Goal: Transaction & Acquisition: Purchase product/service

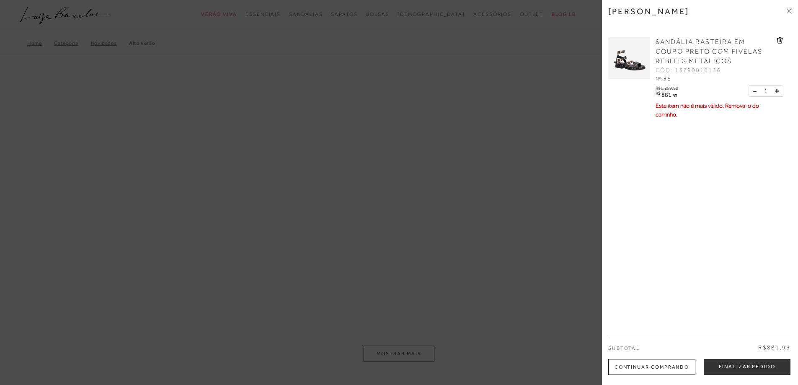
click at [678, 46] on link "SANDÁLIA RASTEIRA EM COURO PRETO COM FIVELAS REBITES METÁLICOS" at bounding box center [714, 51] width 119 height 29
click at [444, 323] on div at bounding box center [399, 192] width 798 height 385
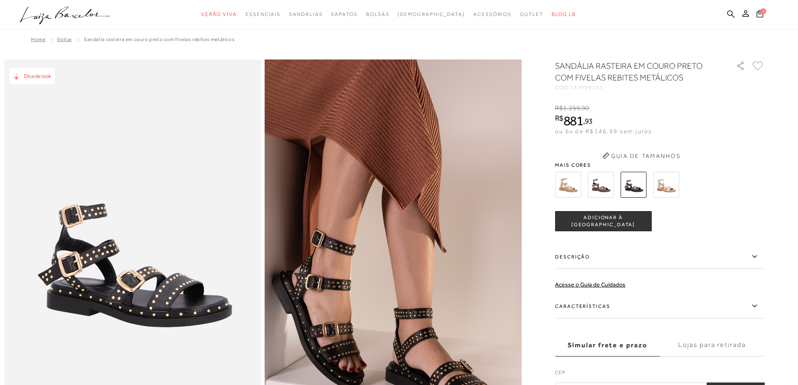
click at [607, 183] on img at bounding box center [601, 185] width 26 height 26
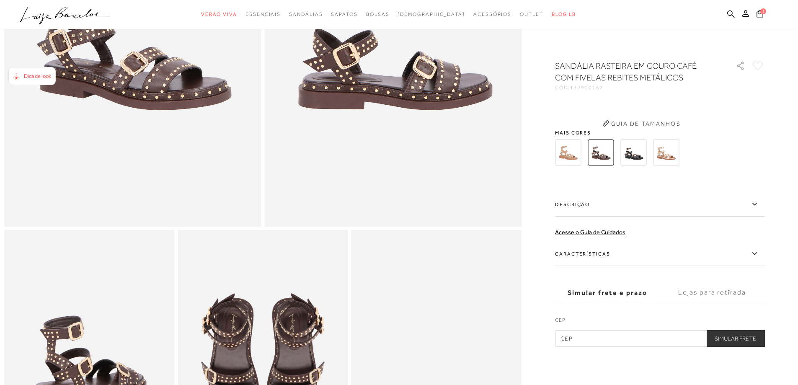
scroll to position [126, 0]
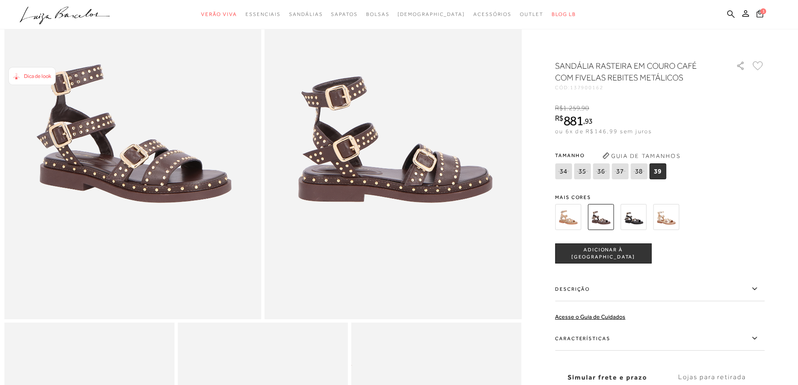
click at [574, 217] on img at bounding box center [568, 217] width 26 height 26
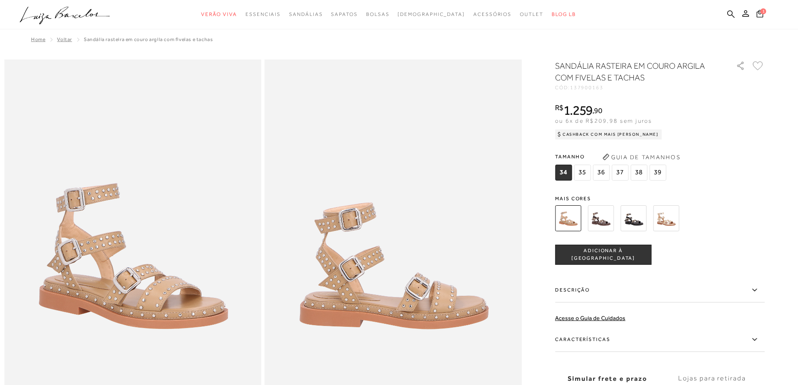
click at [671, 219] on img at bounding box center [666, 218] width 26 height 26
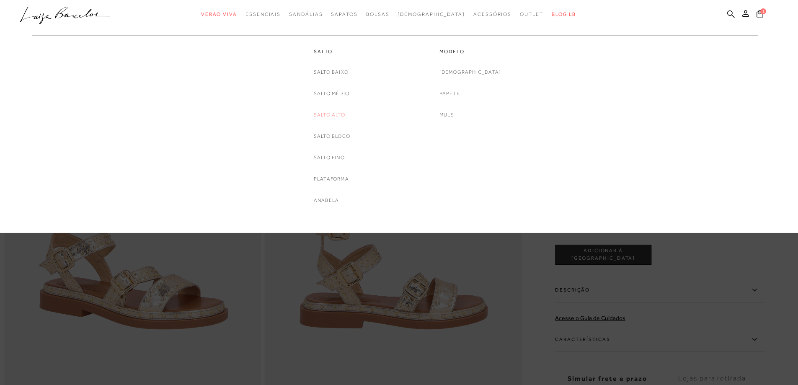
click at [331, 113] on link "Salto Alto" at bounding box center [329, 115] width 31 height 9
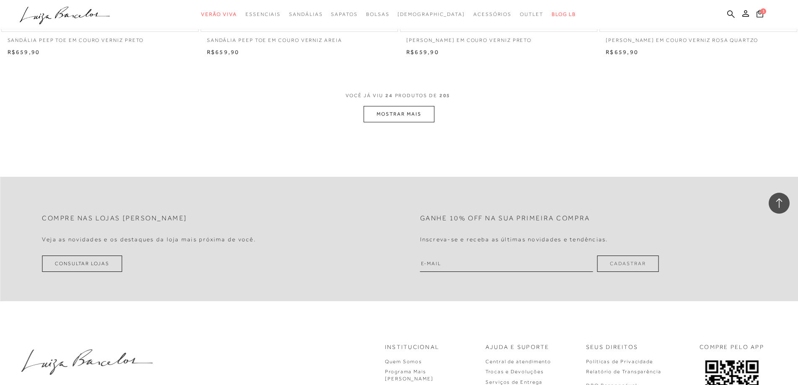
scroll to position [2094, 0]
click at [410, 109] on button "MOSTRAR MAIS" at bounding box center [399, 114] width 70 height 16
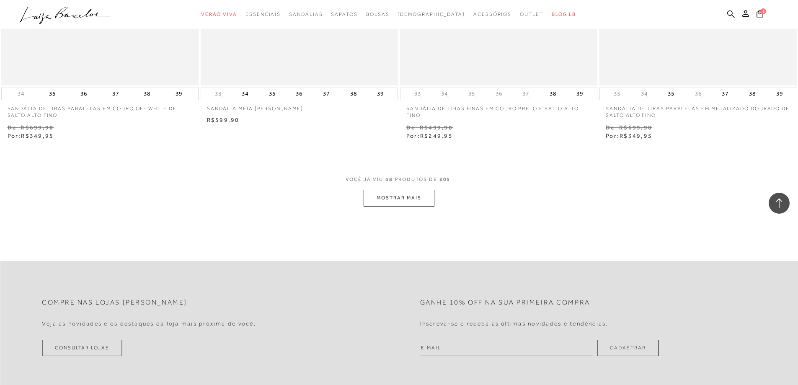
scroll to position [4230, 0]
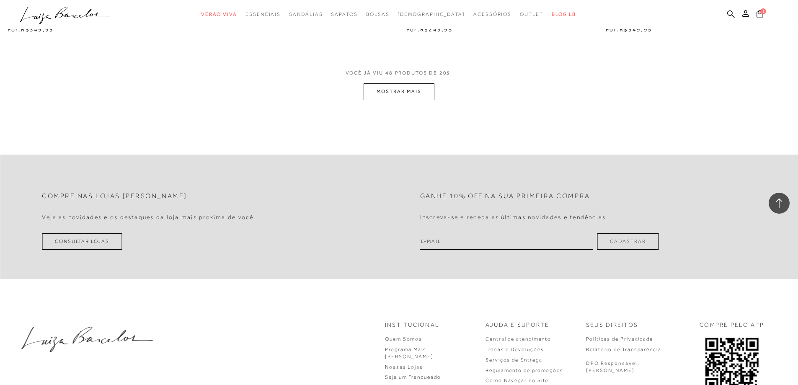
click at [400, 95] on button "MOSTRAR MAIS" at bounding box center [399, 91] width 70 height 16
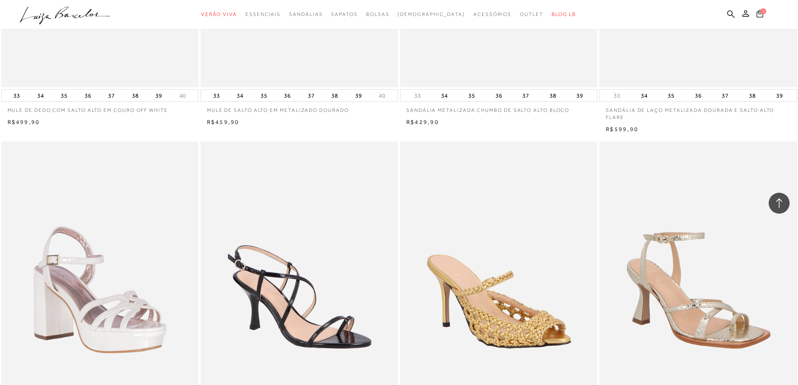
scroll to position [5654, 0]
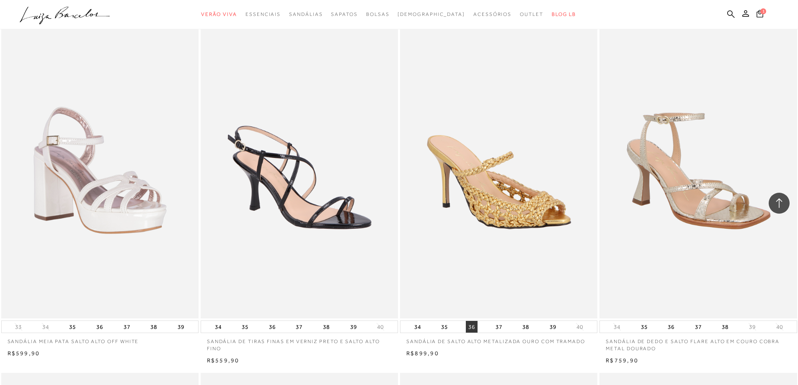
click at [471, 326] on button "36" at bounding box center [472, 327] width 12 height 12
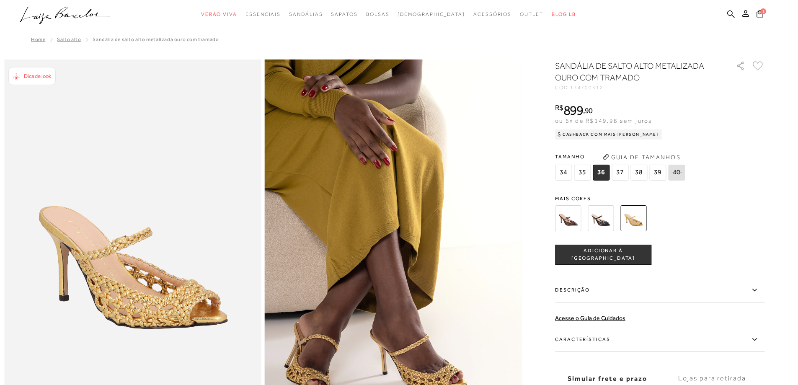
click at [592, 258] on span "ADICIONAR À [GEOGRAPHIC_DATA]" at bounding box center [602, 254] width 95 height 15
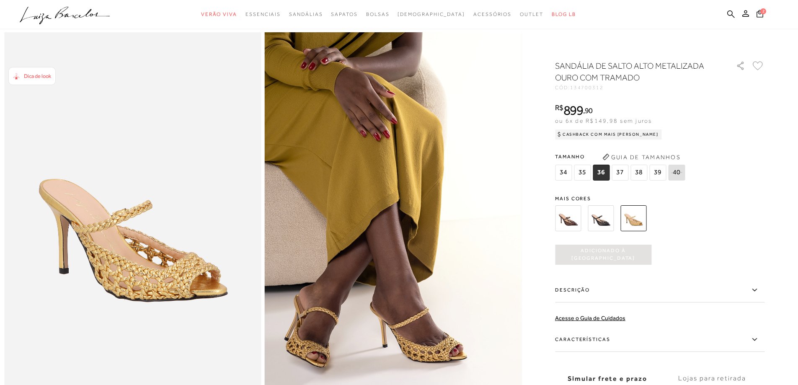
scroll to position [42, 0]
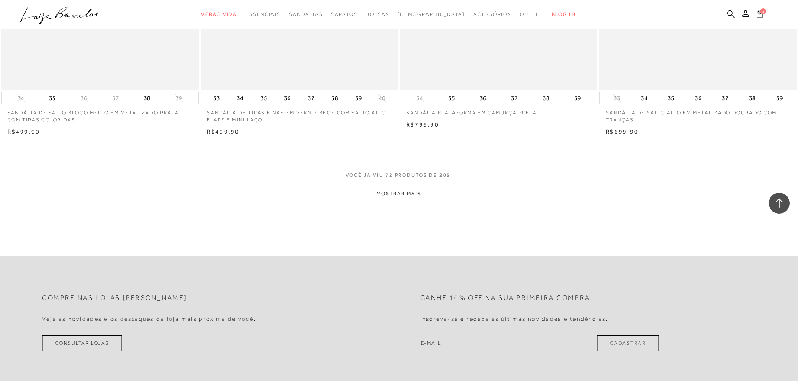
scroll to position [6240, 0]
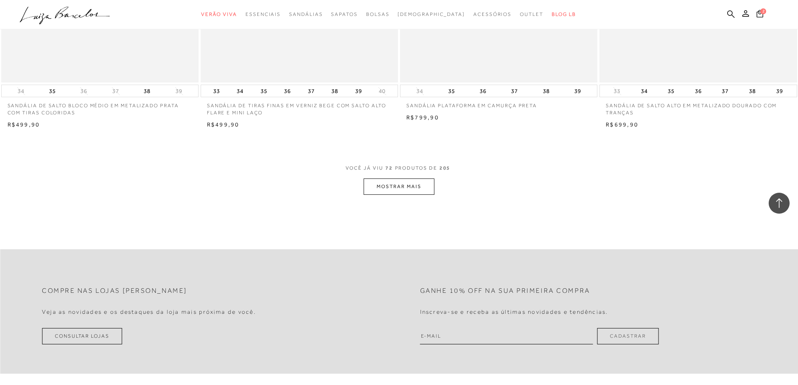
click at [411, 187] on button "MOSTRAR MAIS" at bounding box center [399, 186] width 70 height 16
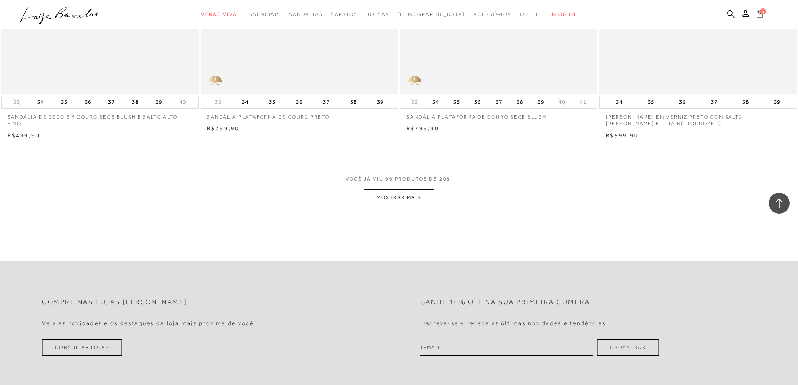
scroll to position [8460, 0]
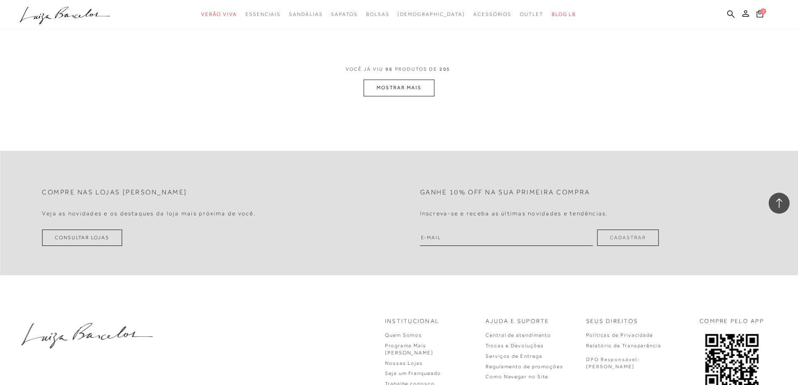
click at [406, 95] on button "MOSTRAR MAIS" at bounding box center [399, 88] width 70 height 16
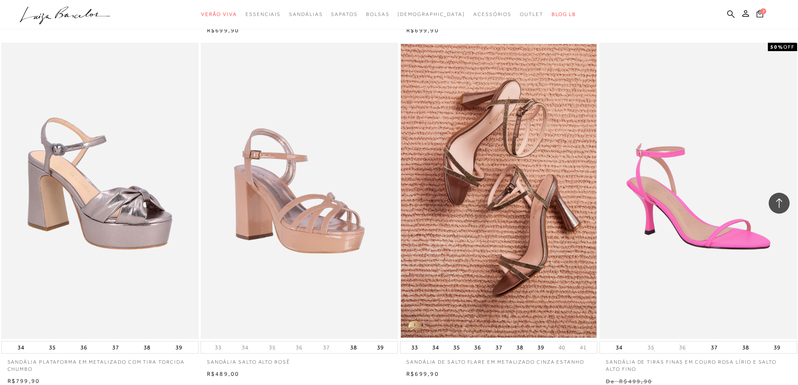
scroll to position [10387, 0]
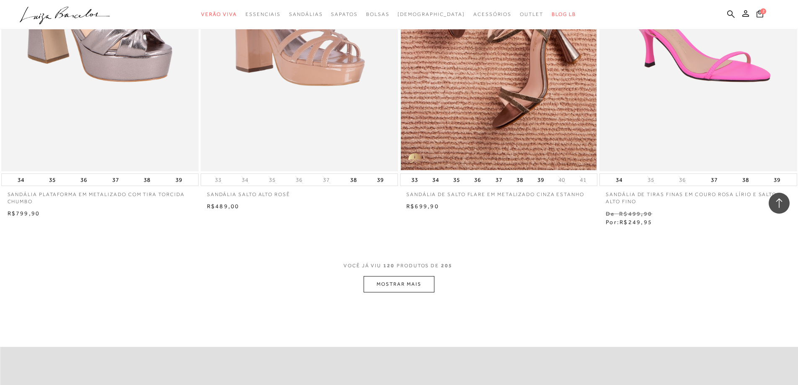
click at [415, 287] on button "MOSTRAR MAIS" at bounding box center [399, 284] width 70 height 16
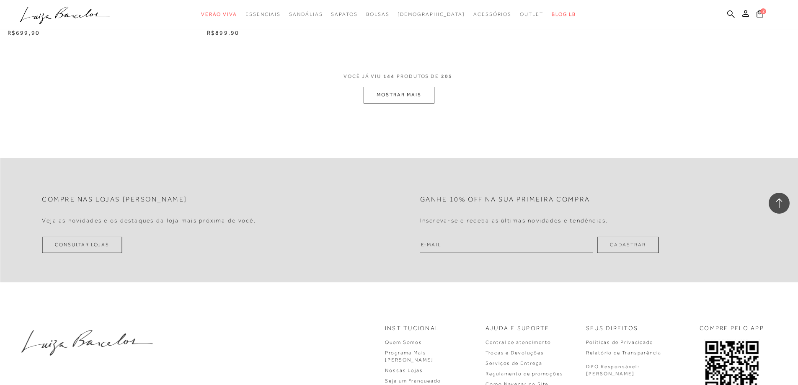
scroll to position [12690, 0]
click at [413, 94] on button "MOSTRAR MAIS" at bounding box center [399, 94] width 70 height 16
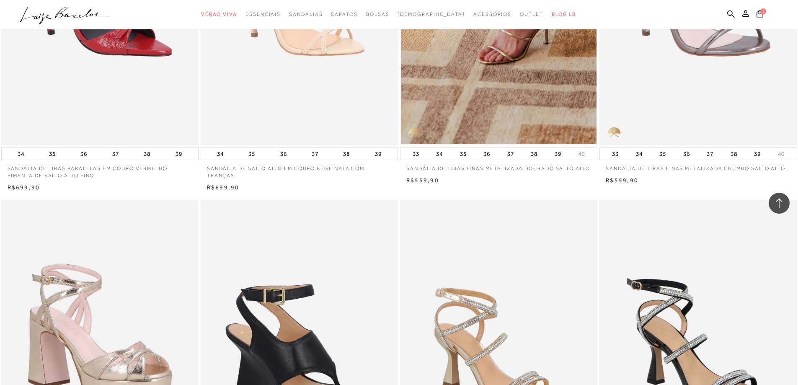
scroll to position [14072, 0]
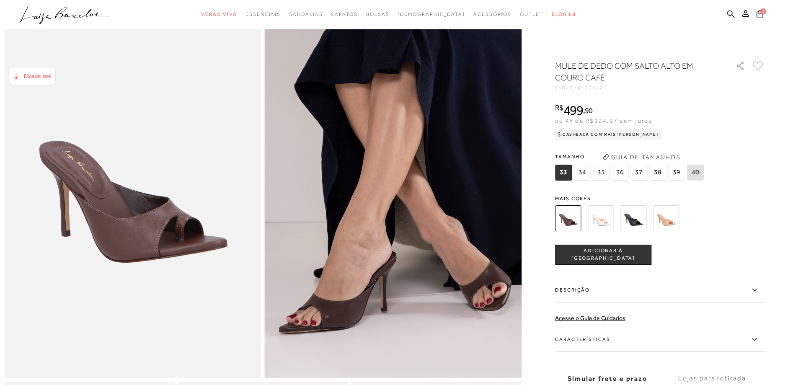
scroll to position [84, 0]
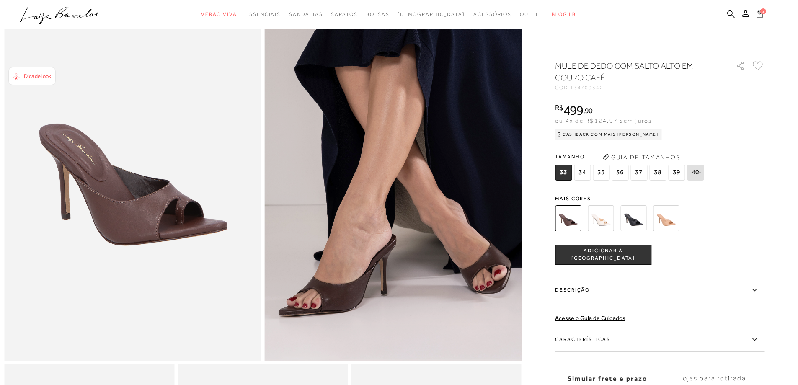
click at [600, 218] on img at bounding box center [601, 218] width 26 height 26
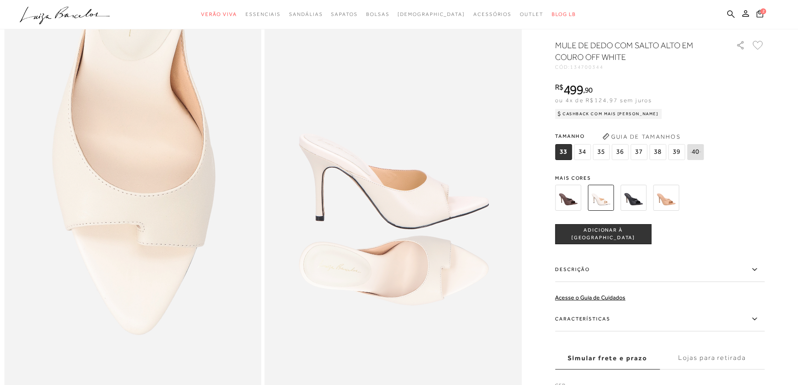
scroll to position [670, 0]
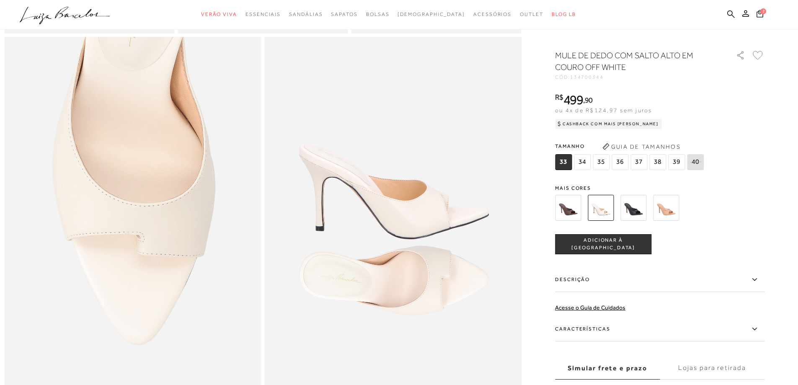
click at [624, 170] on span "36" at bounding box center [619, 162] width 17 height 16
click at [585, 252] on span "ADICIONAR À [GEOGRAPHIC_DATA]" at bounding box center [602, 244] width 95 height 15
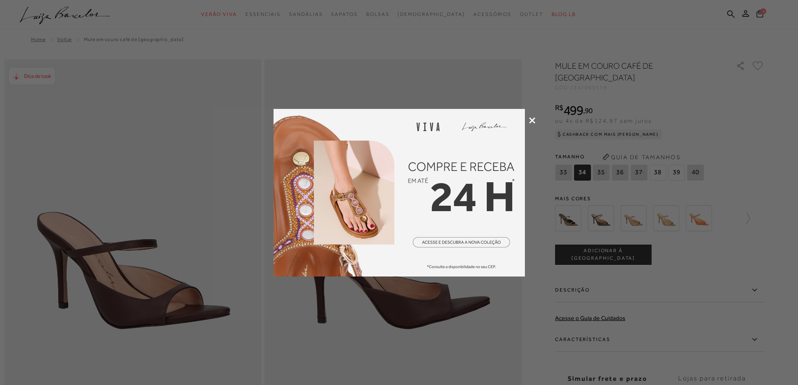
click at [534, 121] on icon at bounding box center [532, 120] width 6 height 6
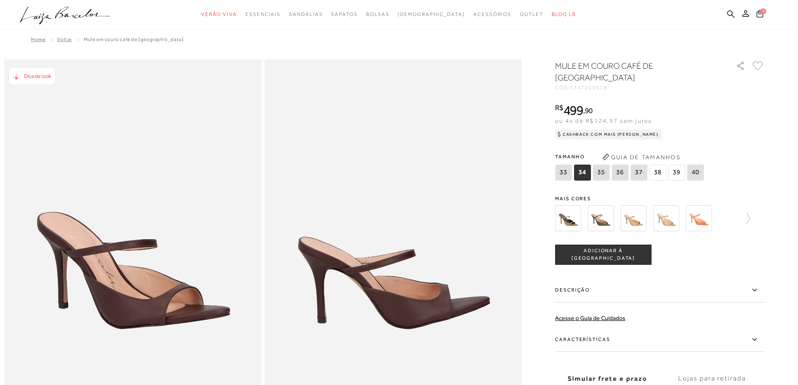
click at [579, 205] on img at bounding box center [568, 218] width 26 height 26
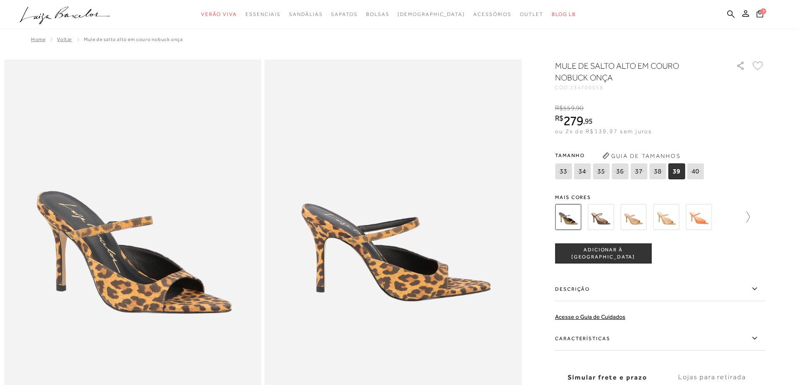
click at [750, 215] on icon at bounding box center [744, 217] width 12 height 12
click at [622, 217] on img at bounding box center [615, 217] width 26 height 26
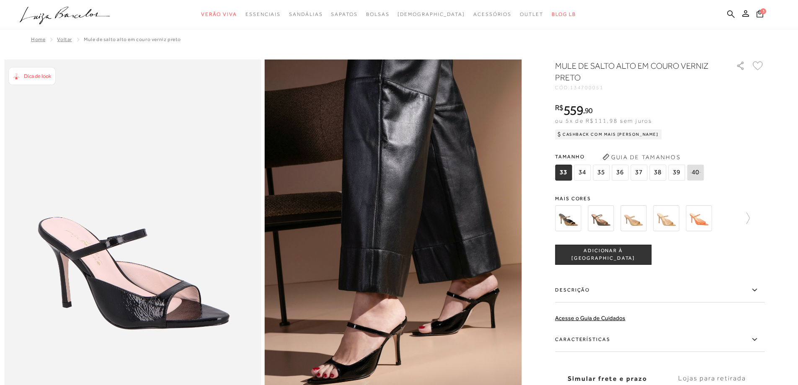
click at [607, 220] on img at bounding box center [601, 218] width 26 height 26
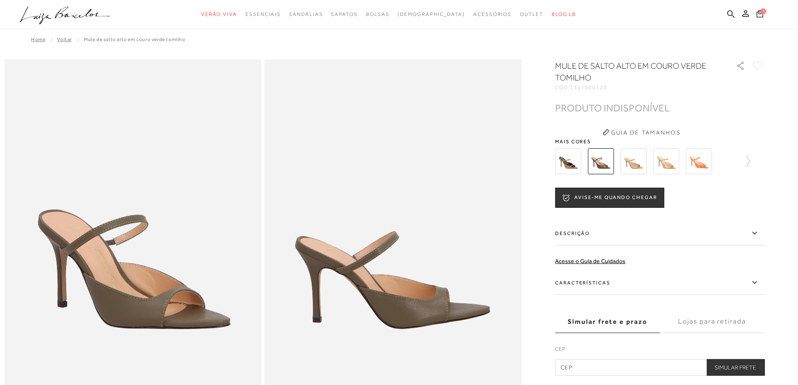
click at [640, 159] on img at bounding box center [633, 161] width 26 height 26
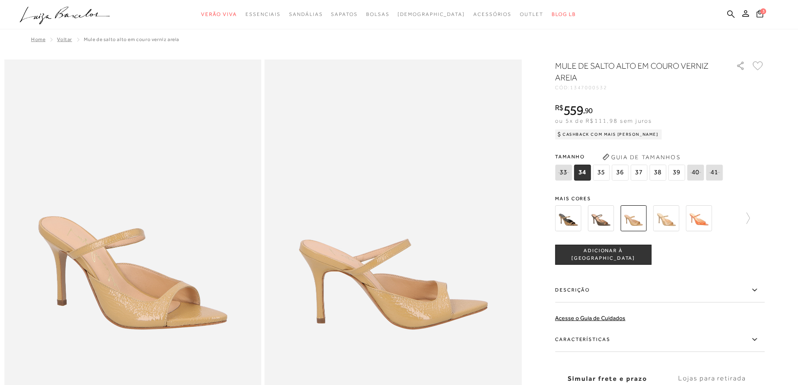
click at [669, 218] on img at bounding box center [666, 218] width 26 height 26
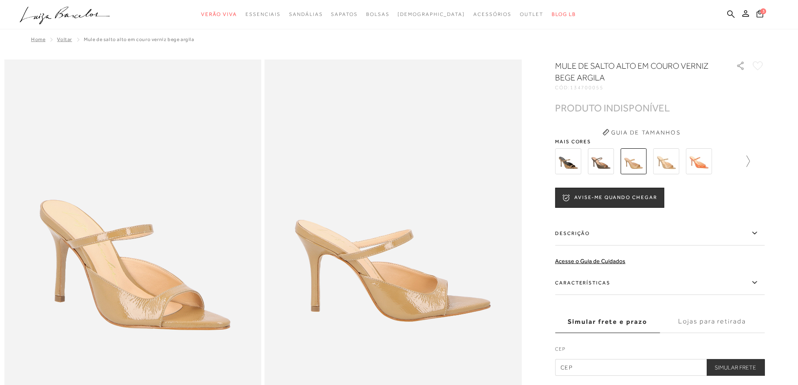
click at [750, 161] on icon at bounding box center [744, 161] width 12 height 12
click at [764, 158] on icon at bounding box center [759, 161] width 12 height 12
click at [764, 161] on icon at bounding box center [759, 161] width 12 height 12
click at [559, 159] on icon at bounding box center [561, 161] width 12 height 12
click at [764, 161] on icon at bounding box center [759, 161] width 12 height 12
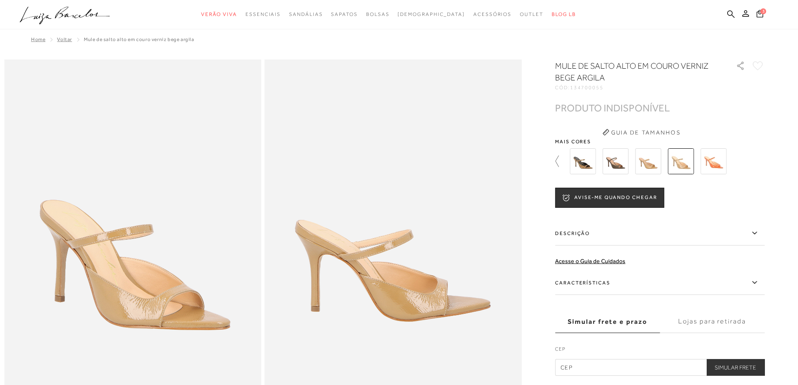
click at [559, 162] on icon at bounding box center [561, 161] width 12 height 12
click at [764, 161] on icon at bounding box center [759, 161] width 12 height 12
drag, startPoint x: 766, startPoint y: 161, endPoint x: 750, endPoint y: 149, distance: 20.4
click at [761, 157] on icon at bounding box center [759, 161] width 12 height 12
